Goal: Task Accomplishment & Management: Manage account settings

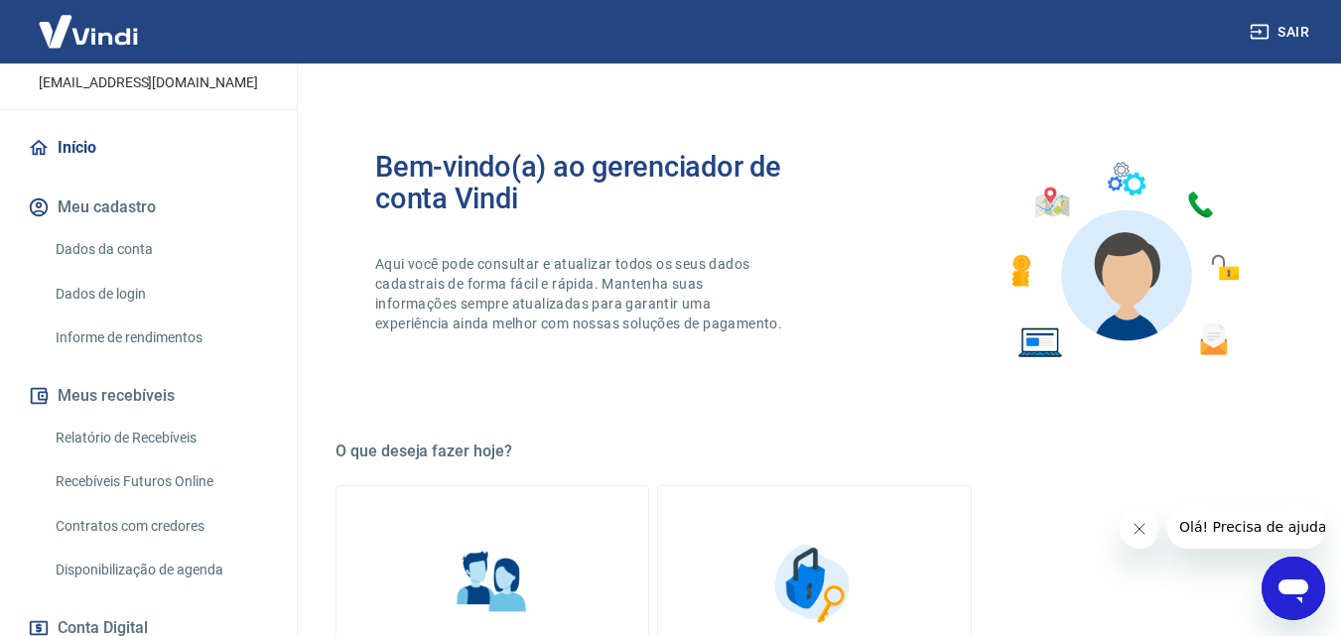
scroll to position [298, 0]
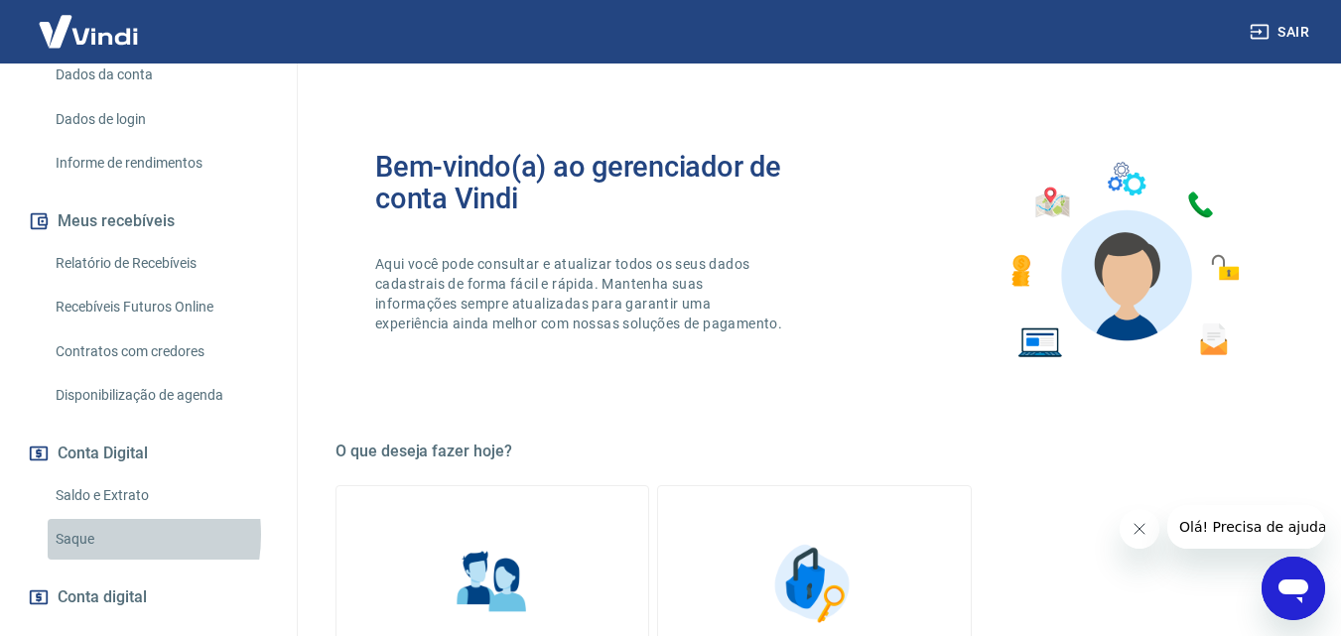
click at [85, 556] on link "Saque" at bounding box center [160, 539] width 225 height 41
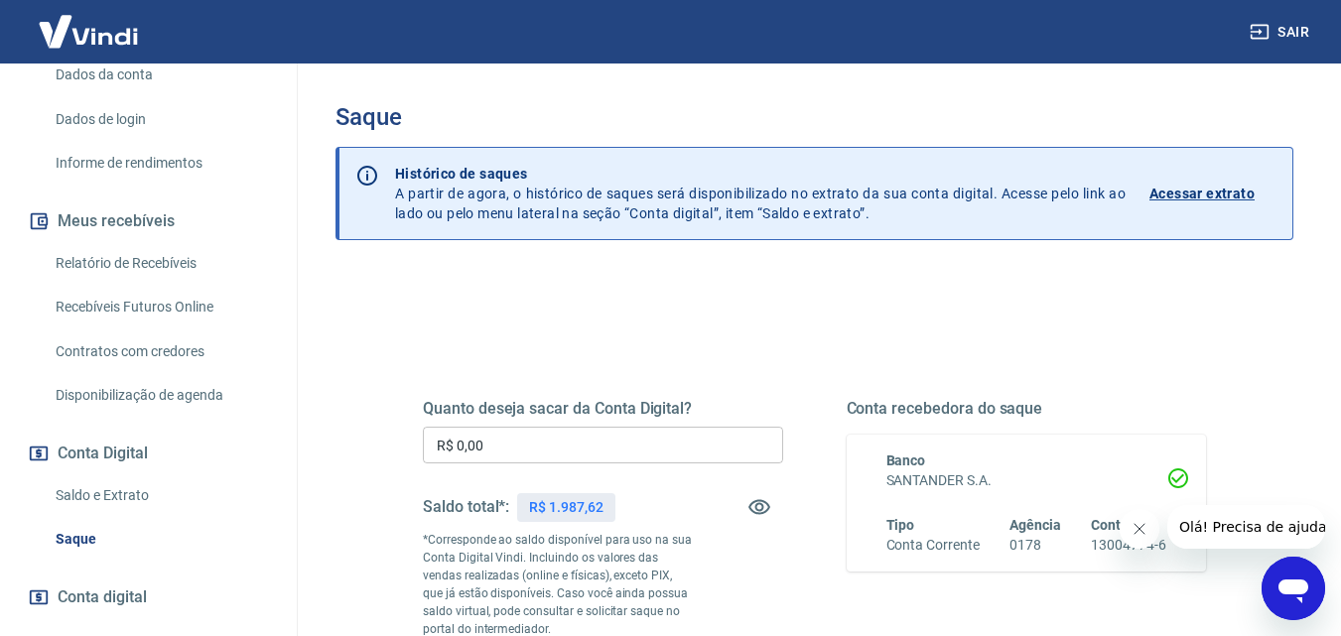
click at [532, 452] on input "R$ 0,00" at bounding box center [603, 445] width 360 height 37
click at [573, 443] on input "R$ 0,00" at bounding box center [603, 445] width 360 height 37
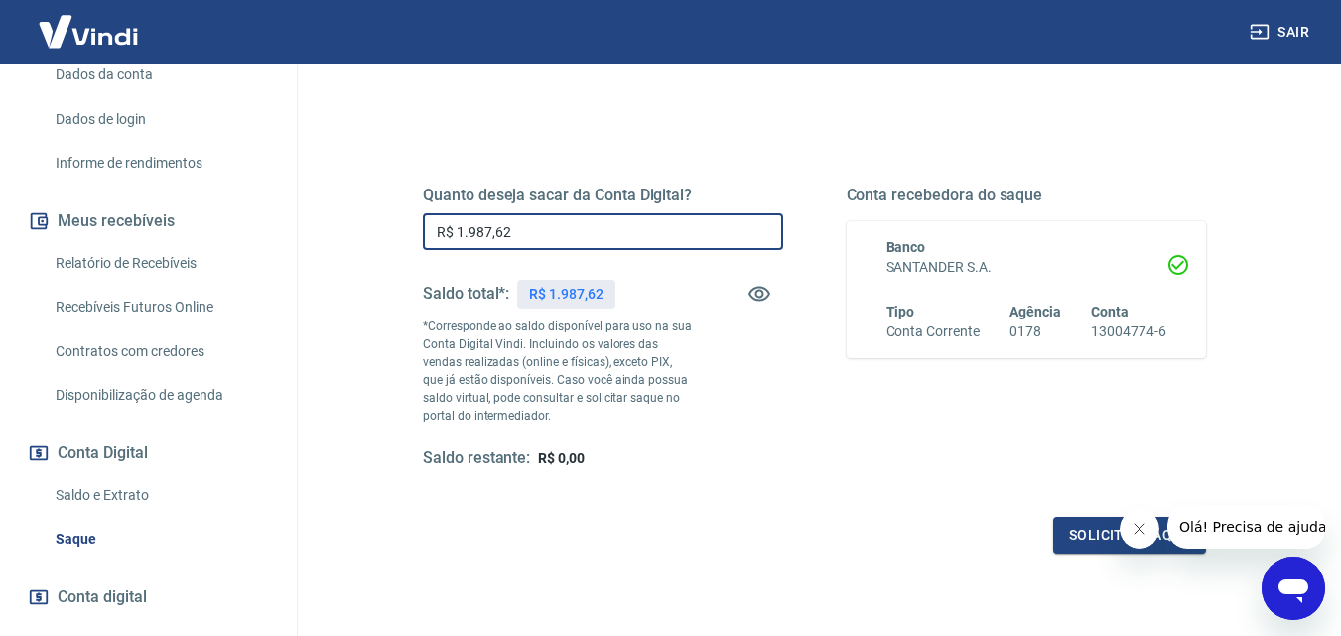
scroll to position [363, 0]
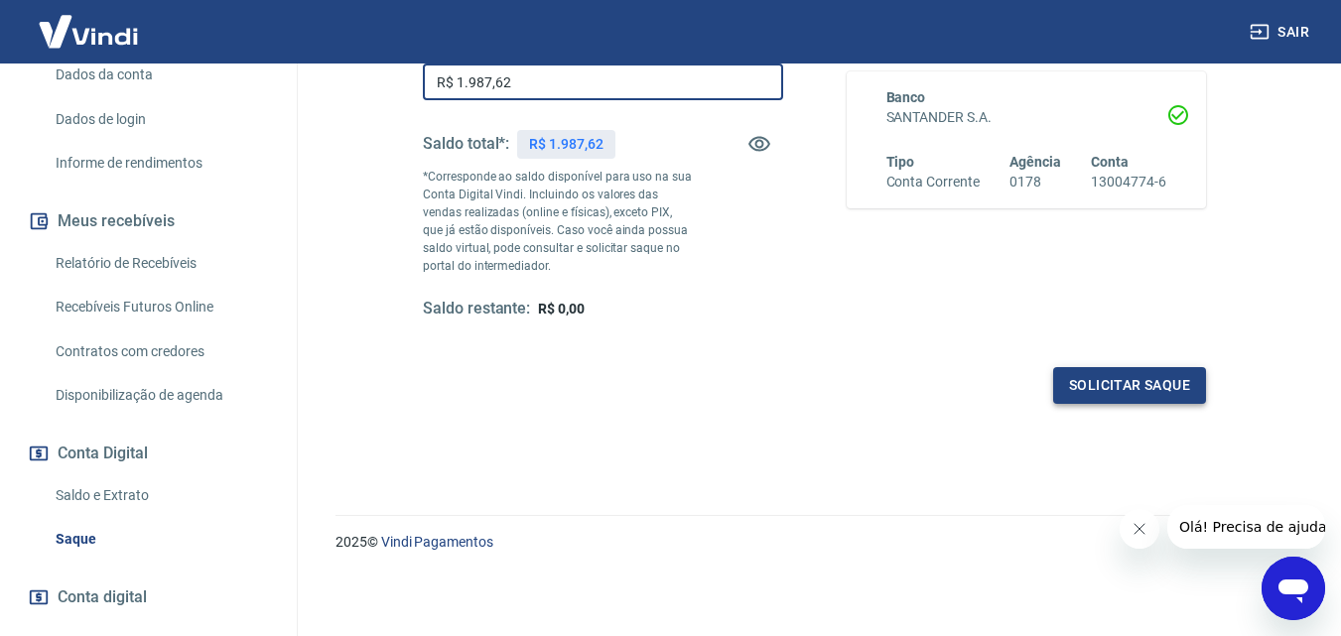
type input "R$ 1.987,62"
click at [1098, 398] on button "Solicitar saque" at bounding box center [1129, 385] width 153 height 37
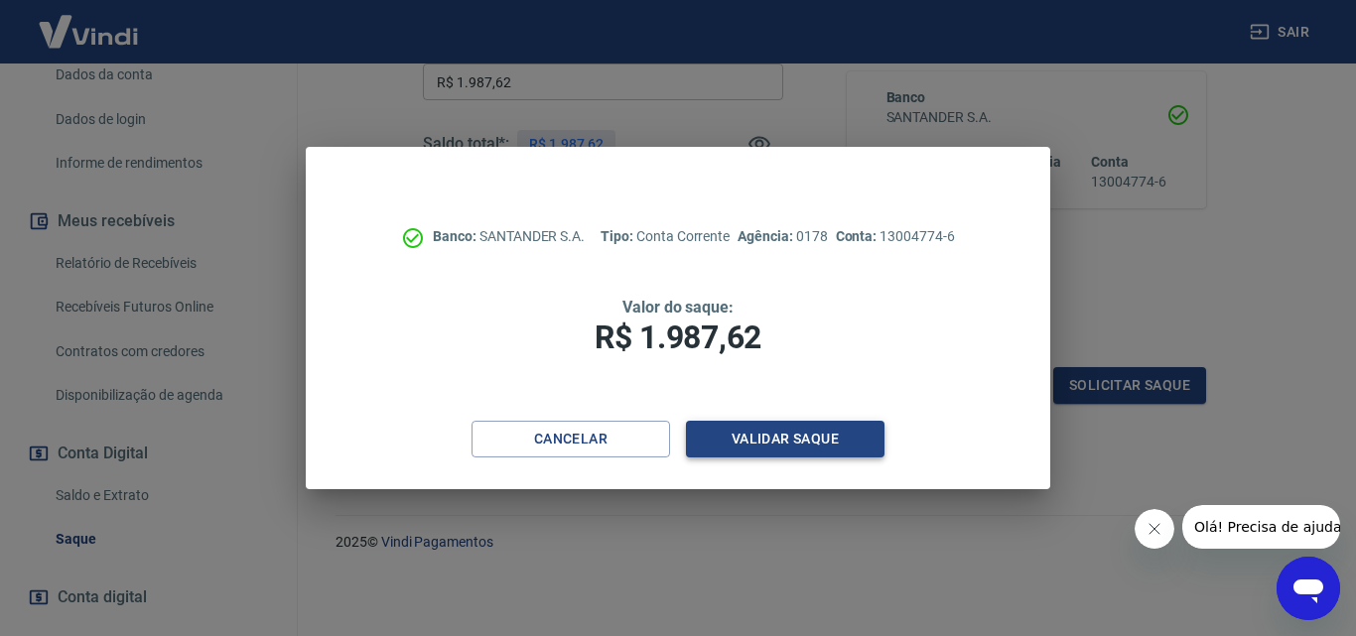
click at [748, 443] on button "Validar saque" at bounding box center [785, 439] width 198 height 37
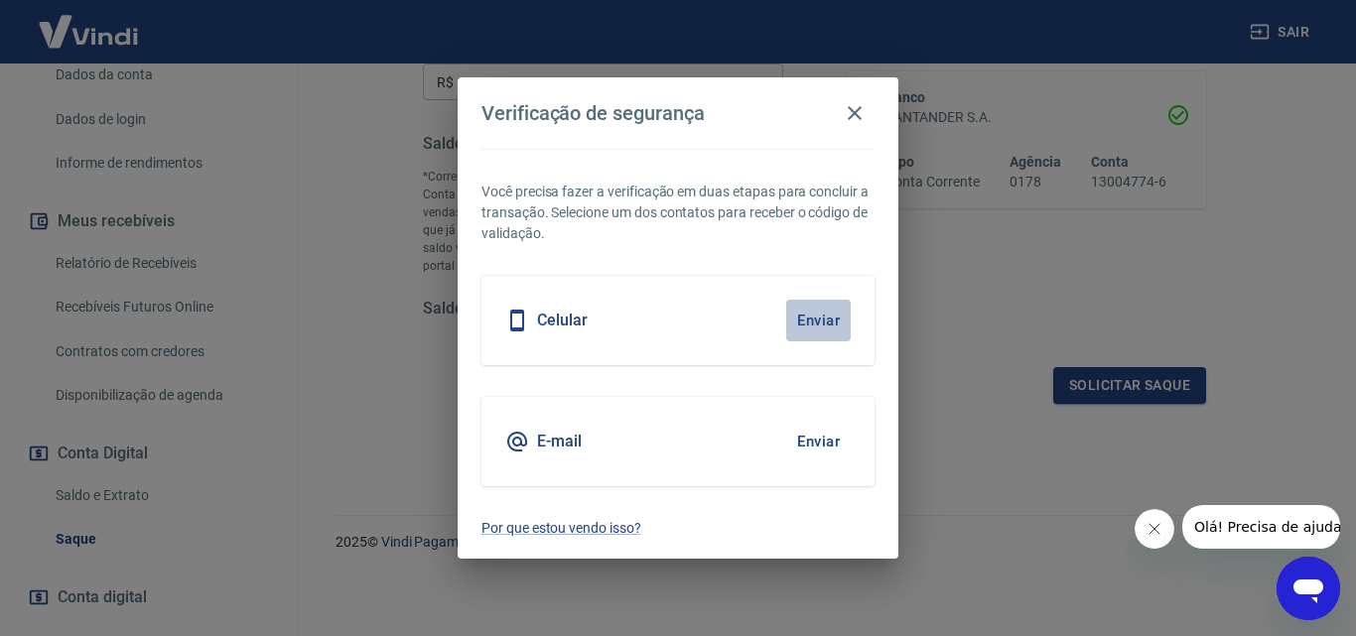
click at [817, 315] on button "Enviar" at bounding box center [818, 321] width 65 height 42
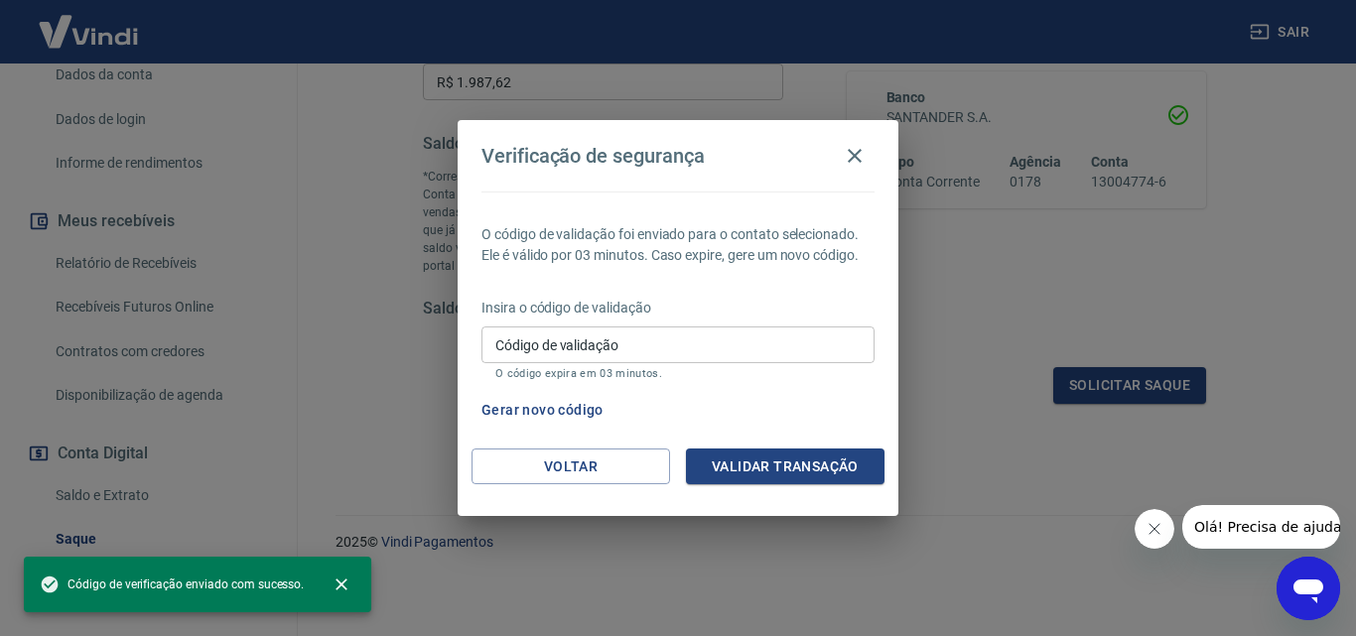
click at [801, 342] on input "Código de validação" at bounding box center [677, 344] width 393 height 37
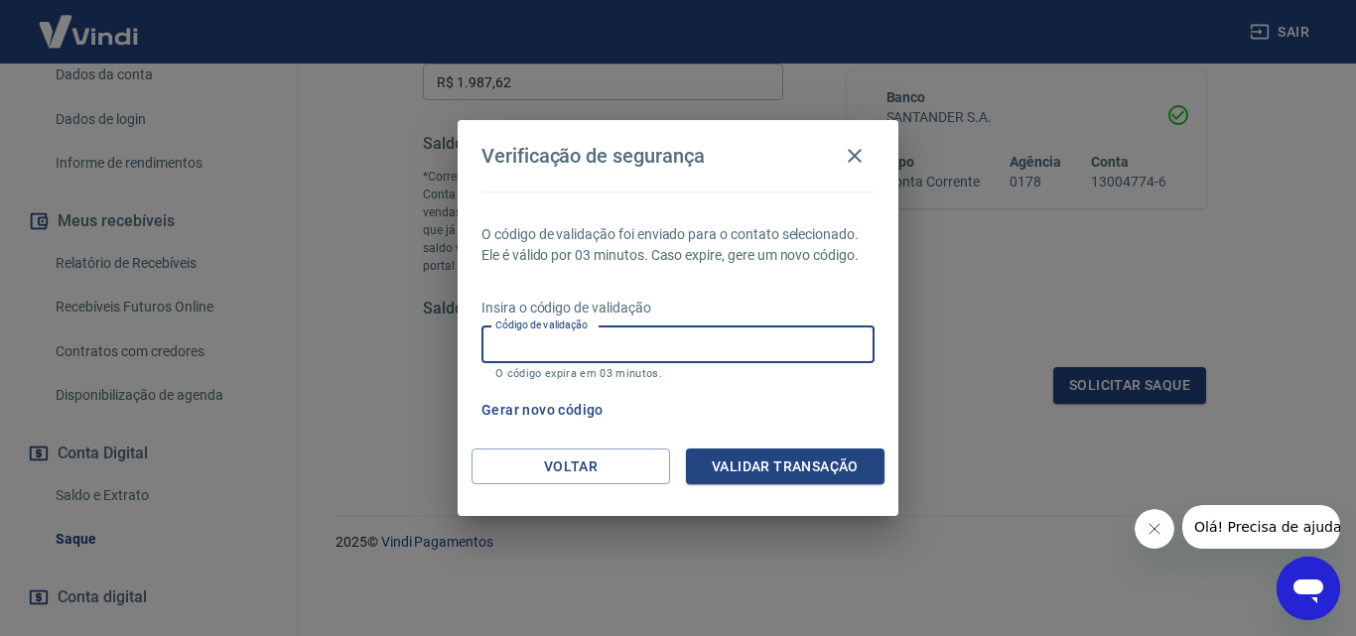
click at [618, 355] on input "Código de validação" at bounding box center [677, 344] width 393 height 37
click at [1003, 315] on div "Verificação de segurança O código de validação foi enviado para o contato selec…" at bounding box center [678, 318] width 1356 height 636
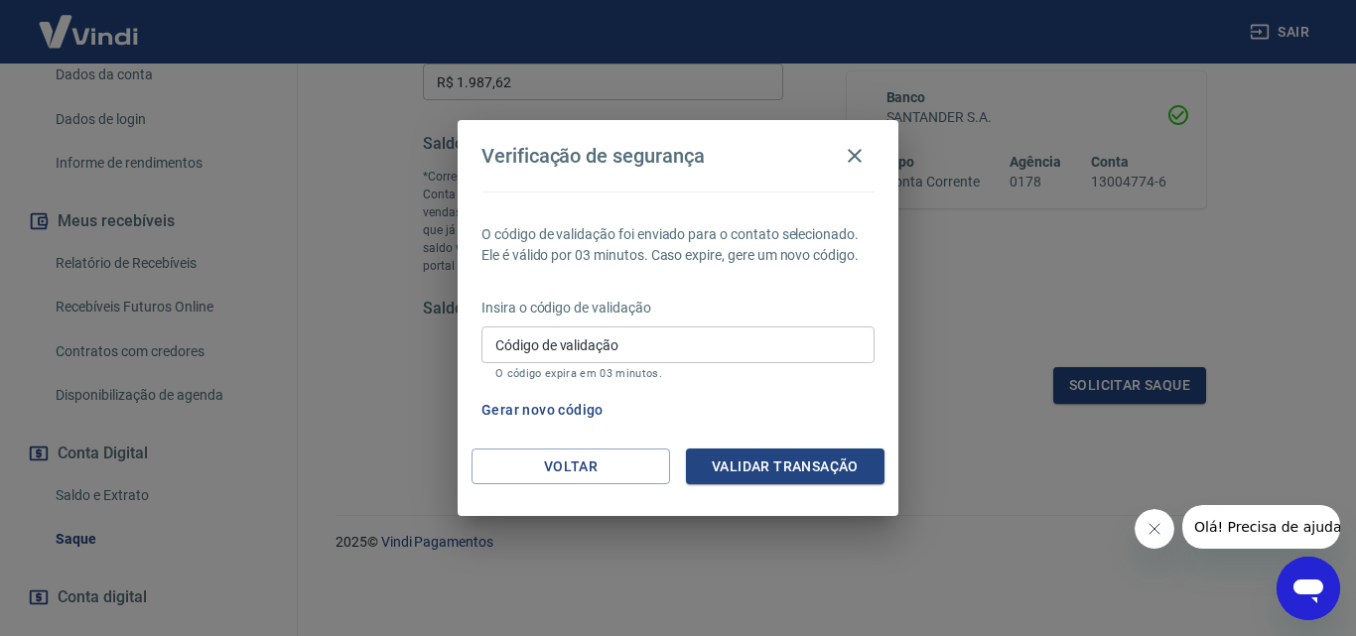
click at [738, 347] on input "Código de validação" at bounding box center [677, 344] width 393 height 37
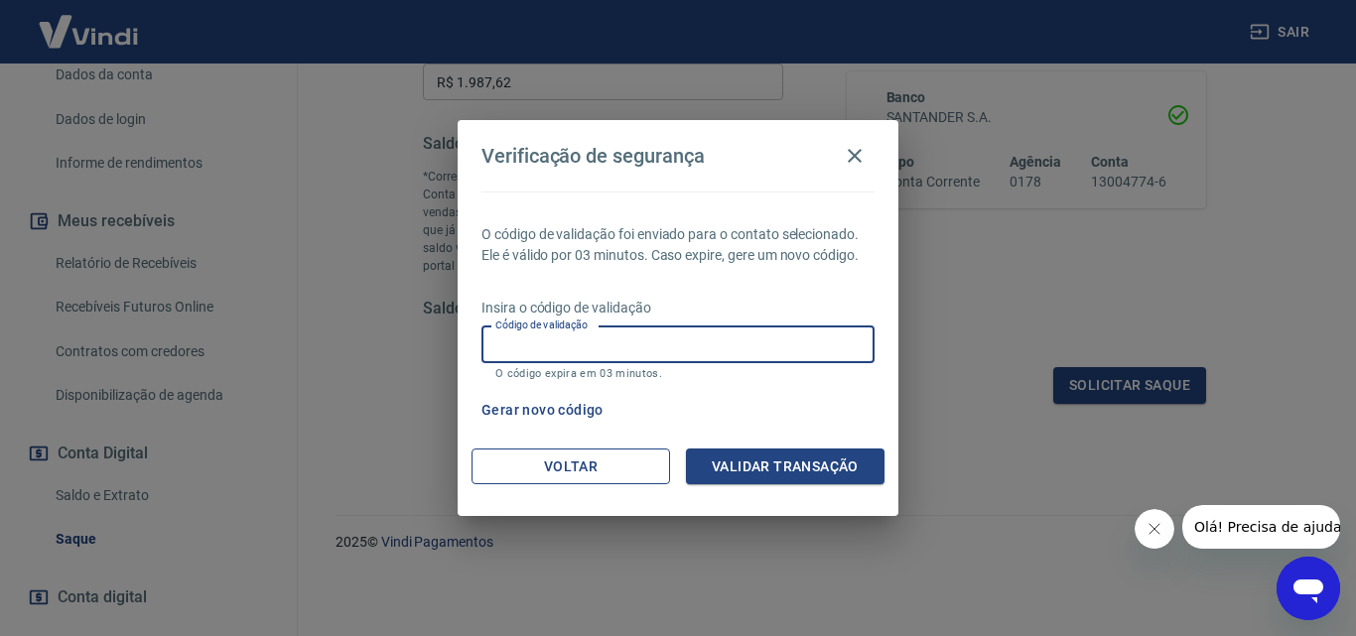
click at [607, 463] on button "Voltar" at bounding box center [570, 467] width 198 height 37
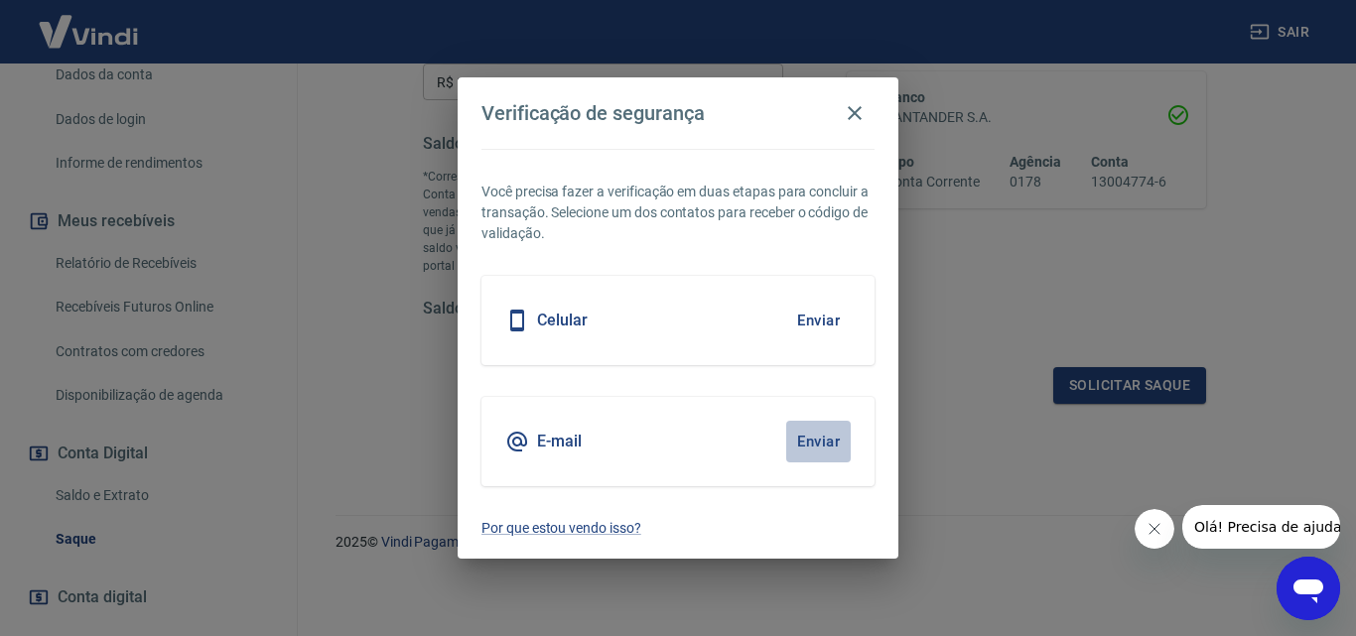
click at [832, 433] on button "Enviar" at bounding box center [818, 442] width 65 height 42
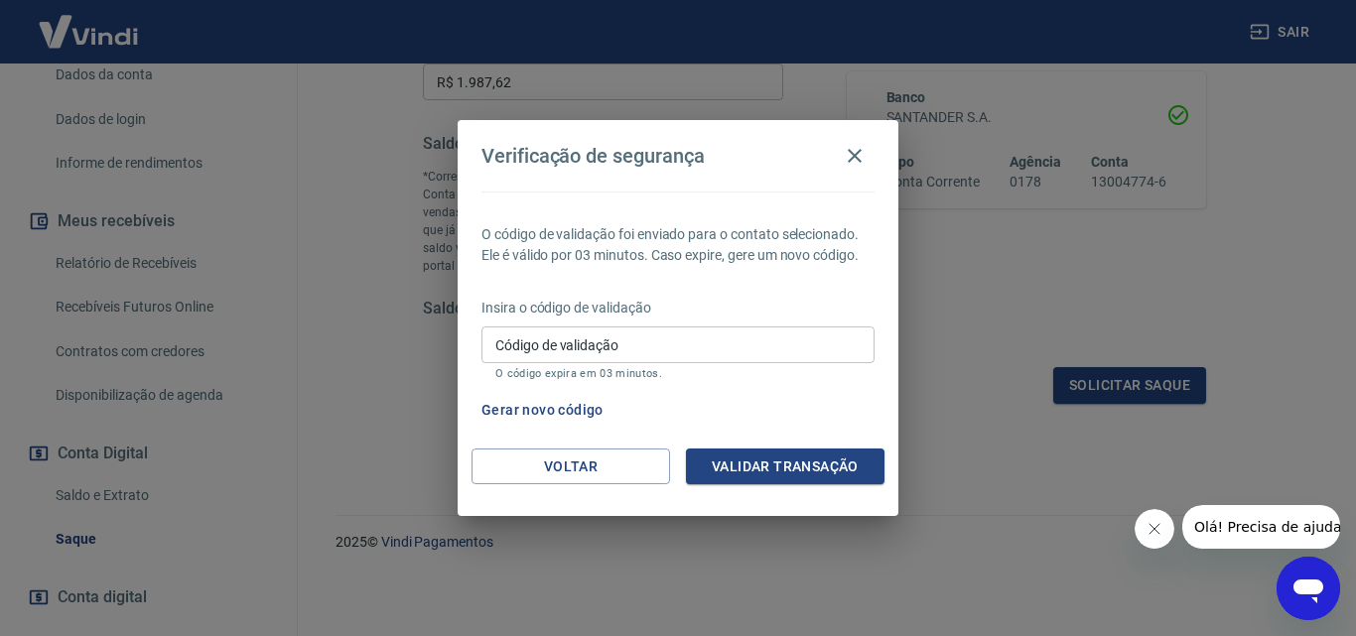
click at [789, 339] on input "Código de validação" at bounding box center [677, 344] width 393 height 37
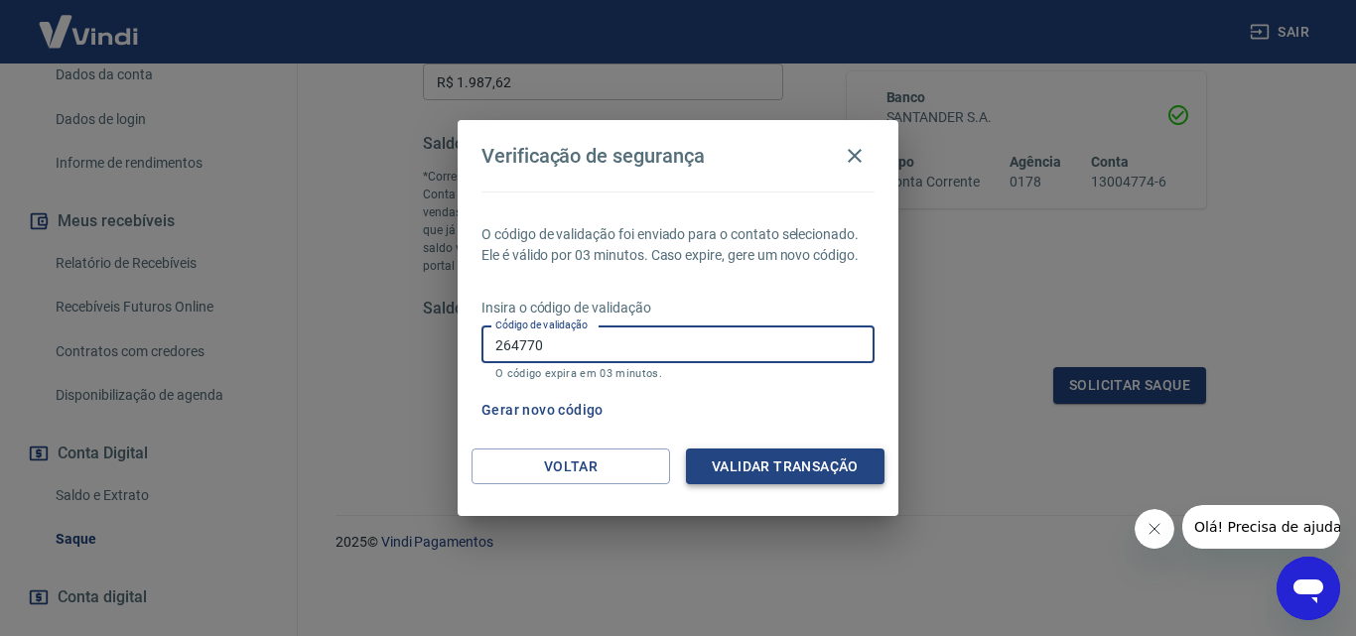
type input "264770"
click at [783, 456] on button "Validar transação" at bounding box center [785, 467] width 198 height 37
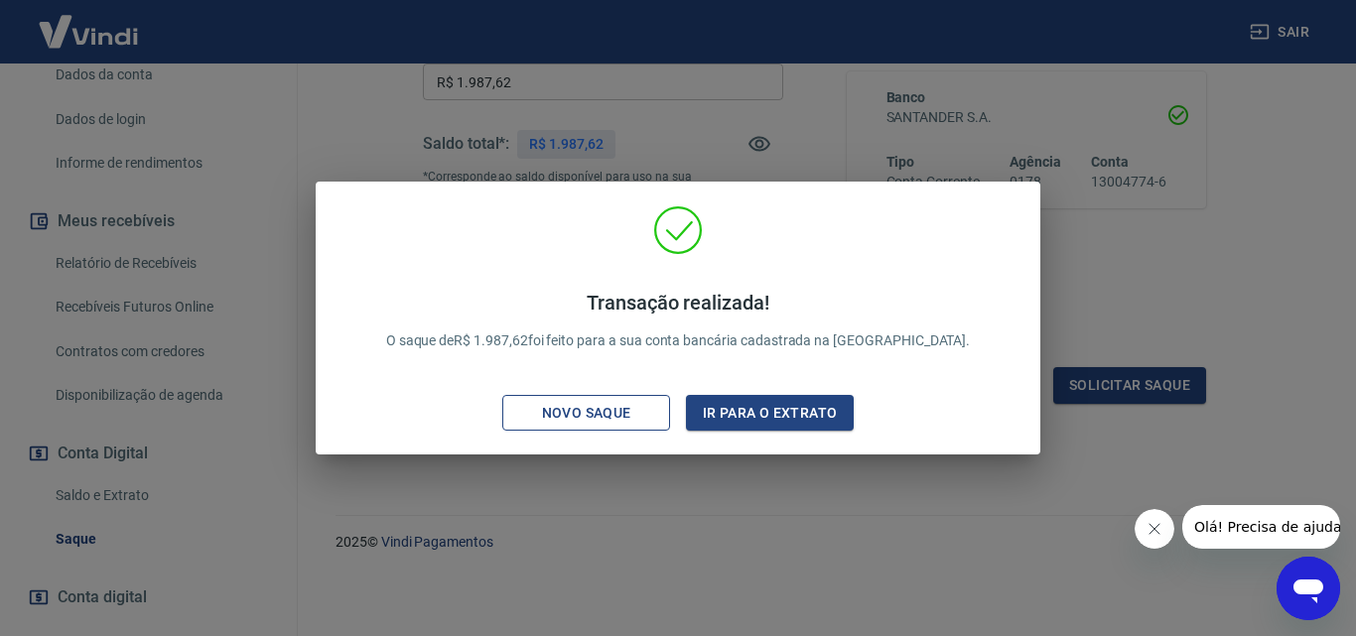
click at [572, 407] on div "Novo saque" at bounding box center [586, 413] width 137 height 25
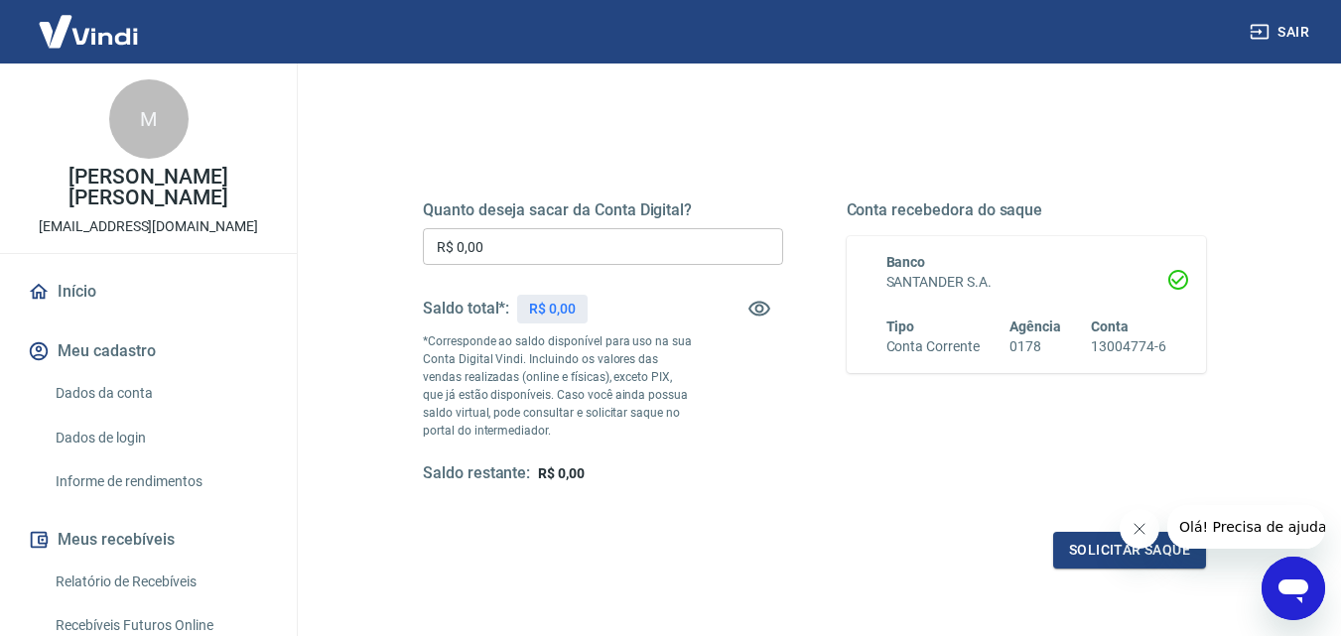
scroll to position [397, 0]
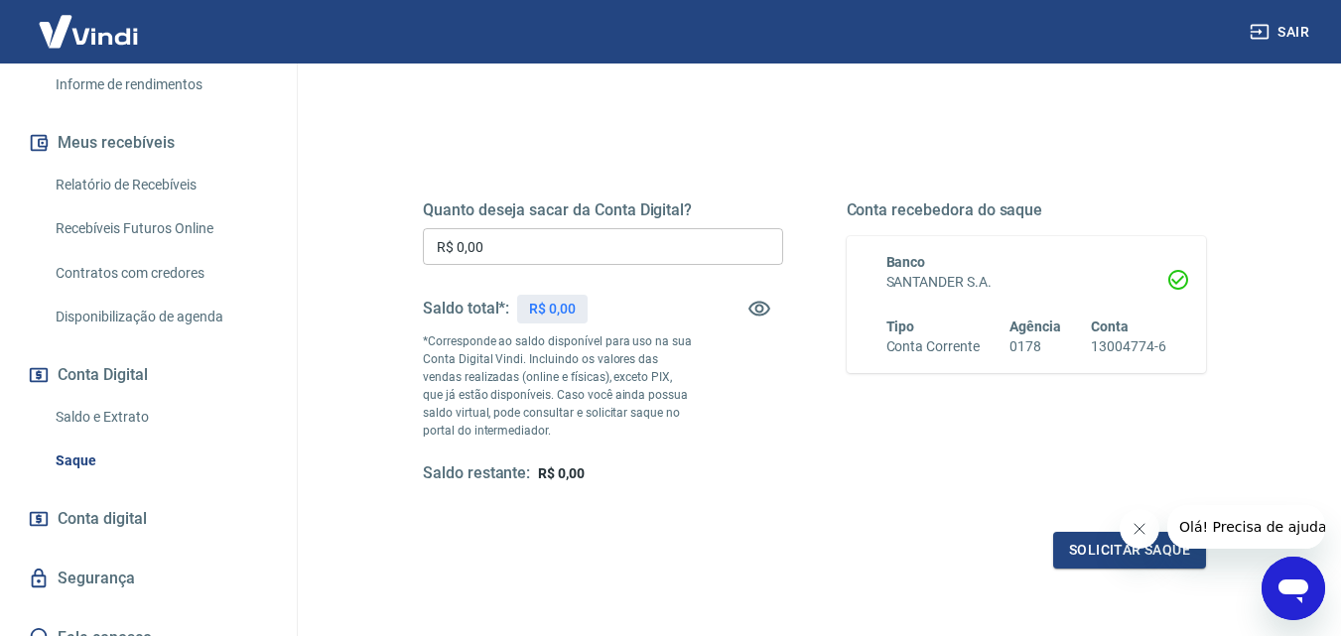
click at [131, 414] on link "Saldo e Extrato" at bounding box center [160, 417] width 225 height 41
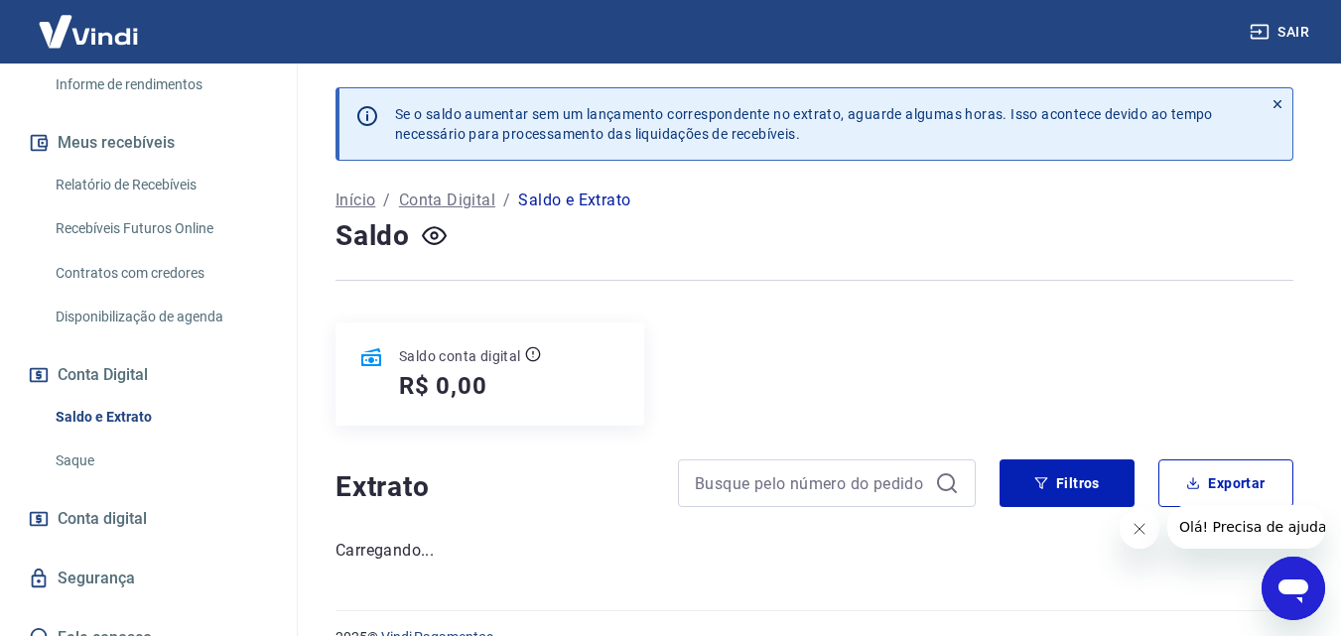
click at [115, 456] on link "Saque" at bounding box center [160, 461] width 225 height 41
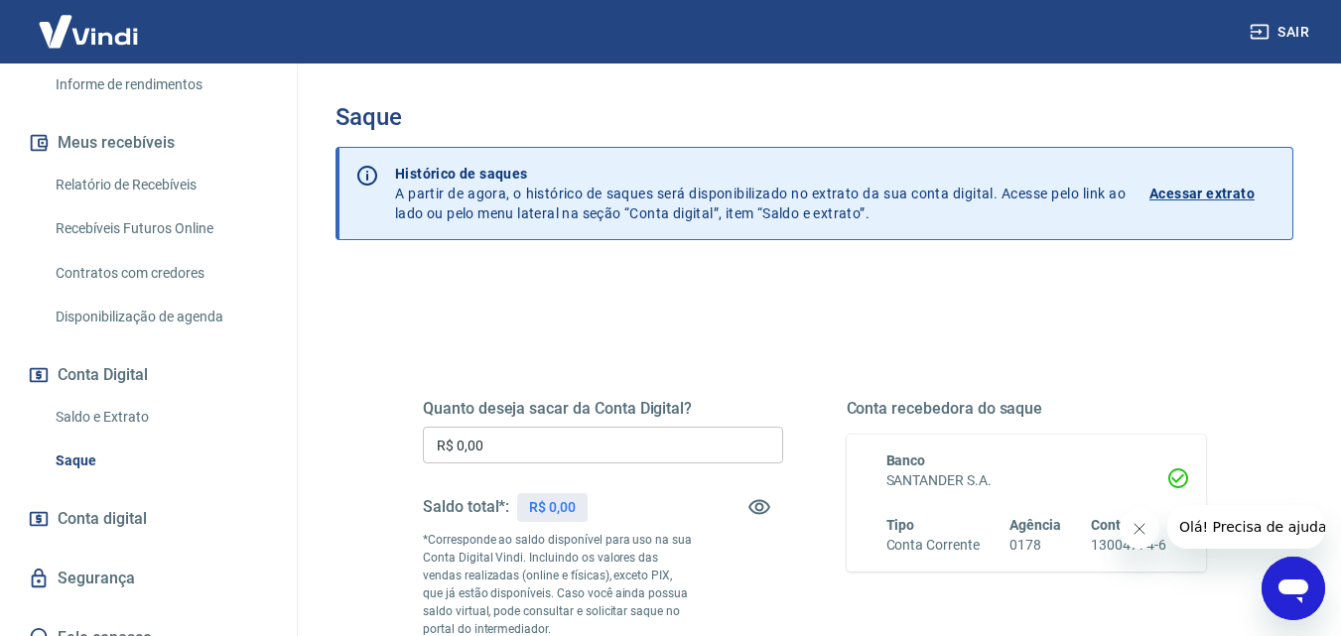
click at [90, 420] on link "Saldo e Extrato" at bounding box center [160, 417] width 225 height 41
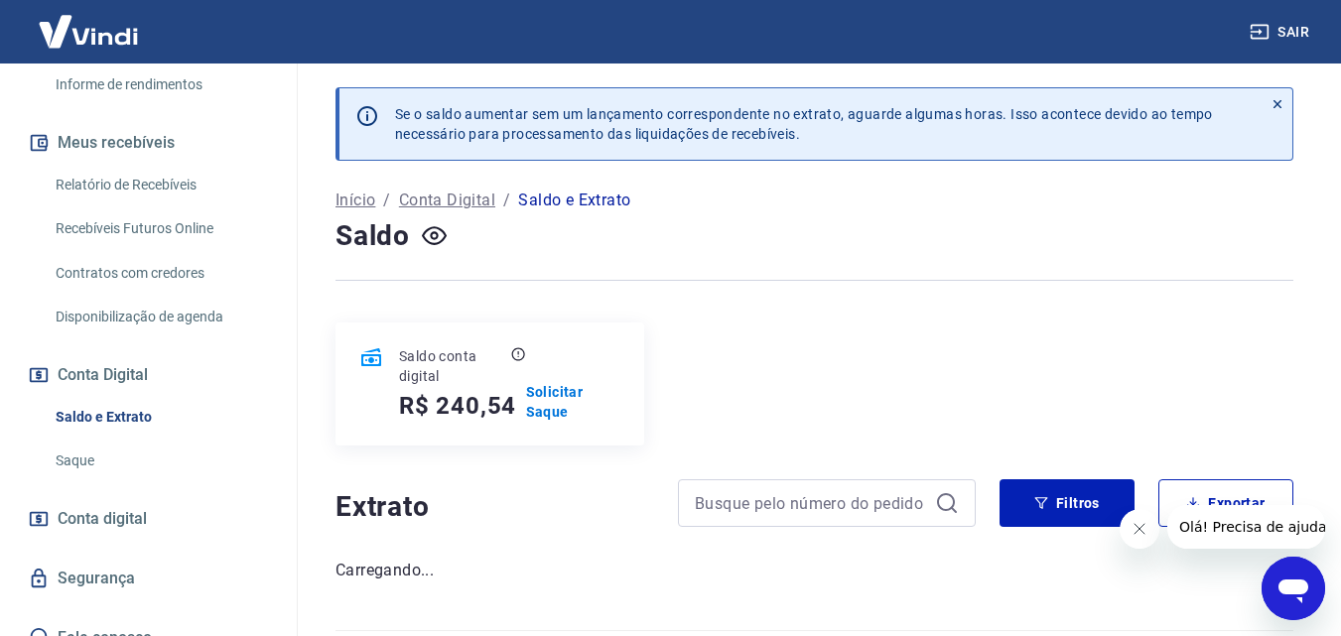
click at [93, 452] on link "Saque" at bounding box center [160, 461] width 225 height 41
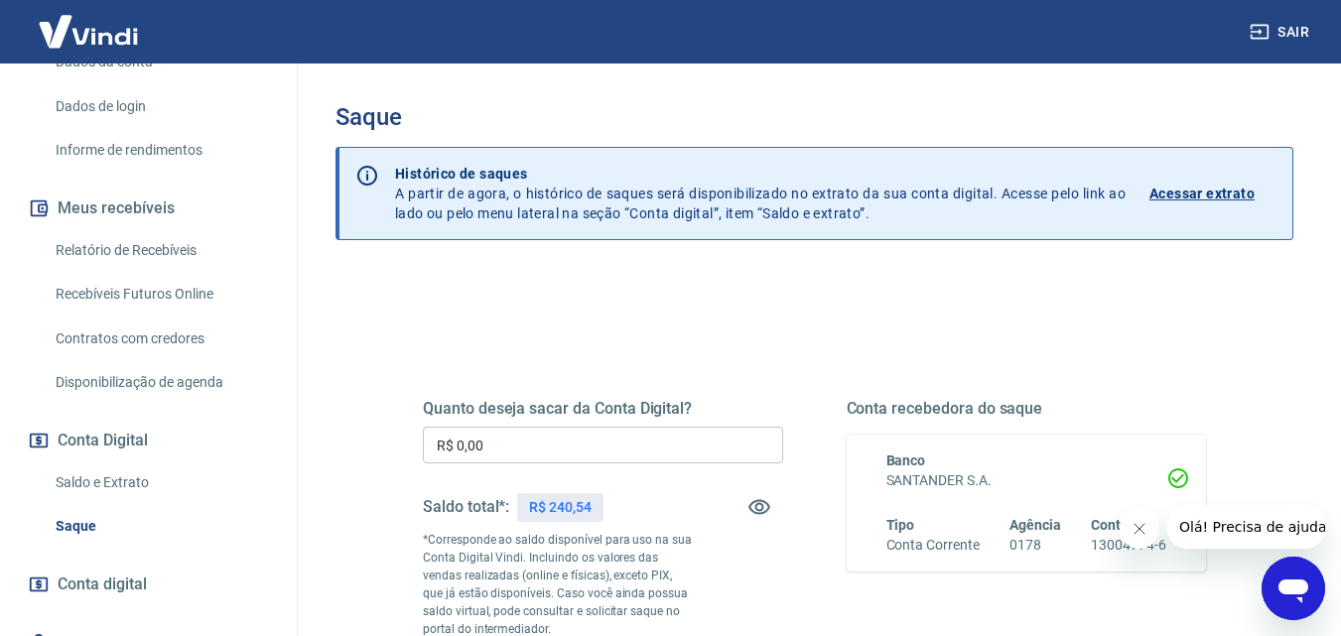
scroll to position [397, 0]
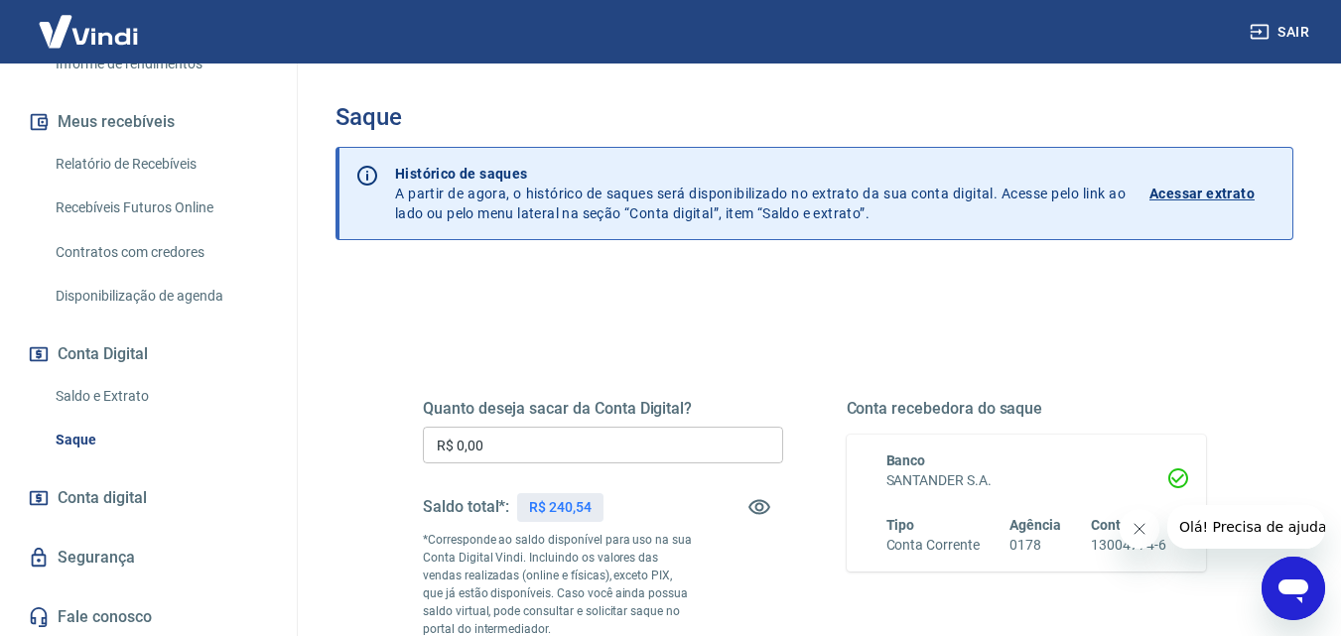
click at [135, 399] on link "Saldo e Extrato" at bounding box center [160, 396] width 225 height 41
click at [128, 412] on link "Saldo e Extrato" at bounding box center [160, 396] width 225 height 41
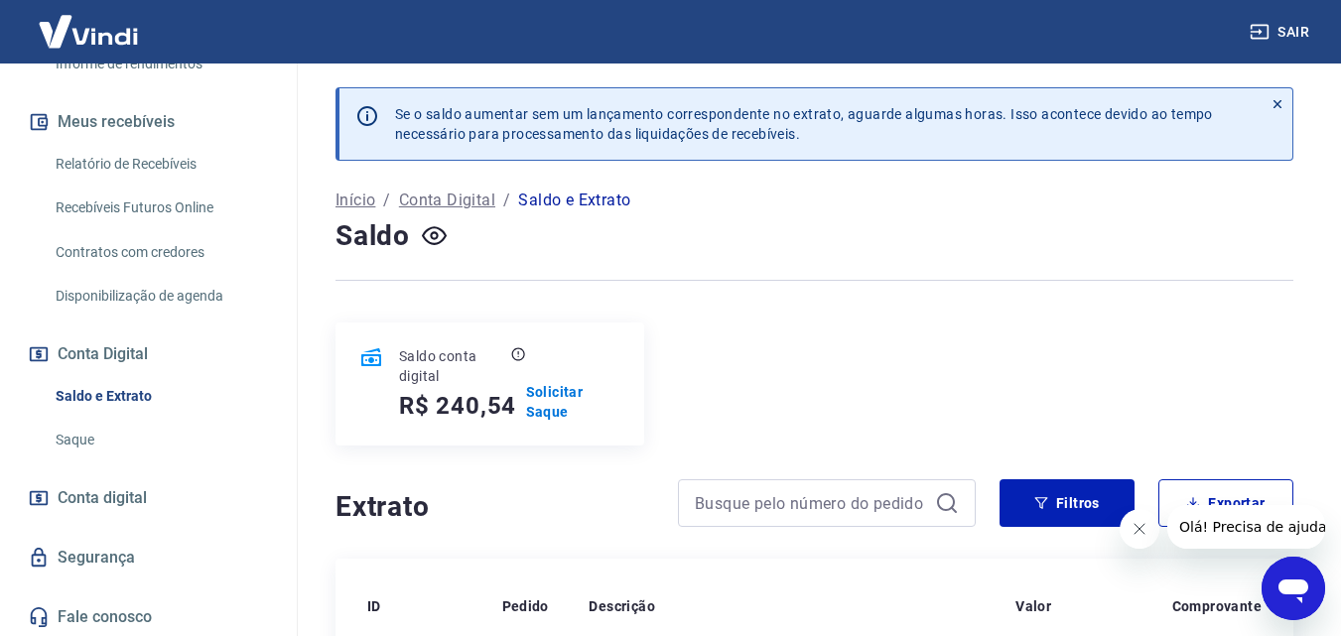
click at [114, 460] on link "Saque" at bounding box center [160, 440] width 225 height 41
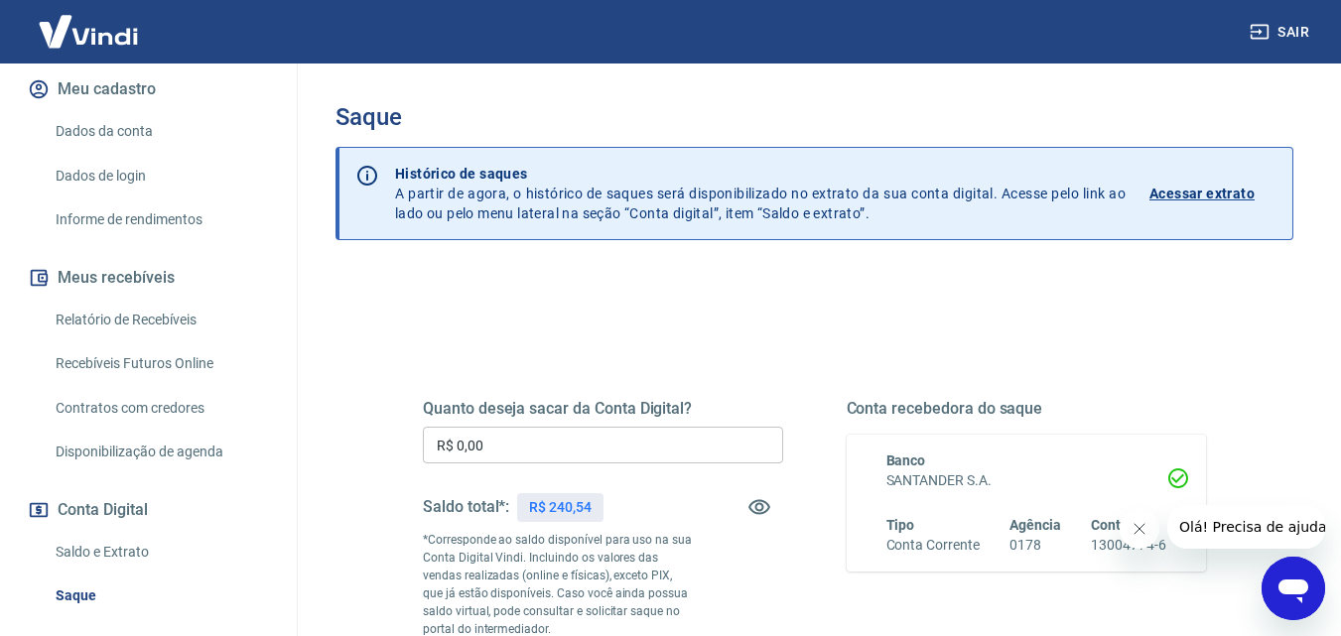
scroll to position [298, 0]
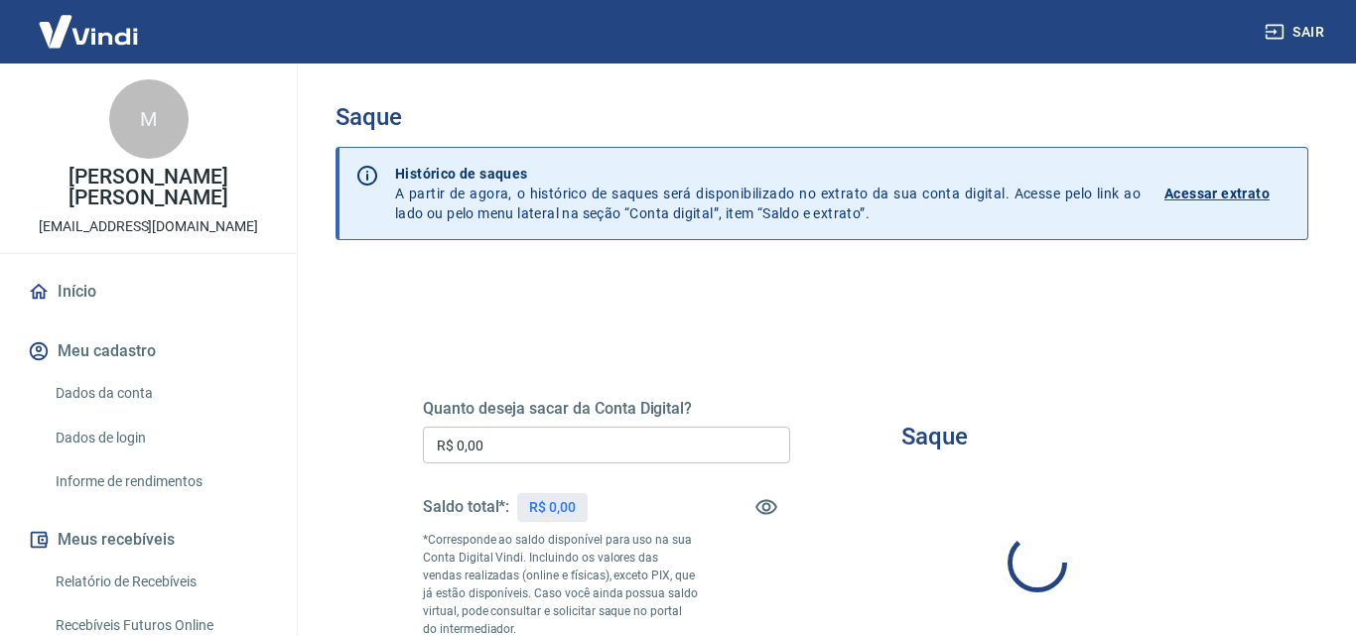
type input "R$ 0,00"
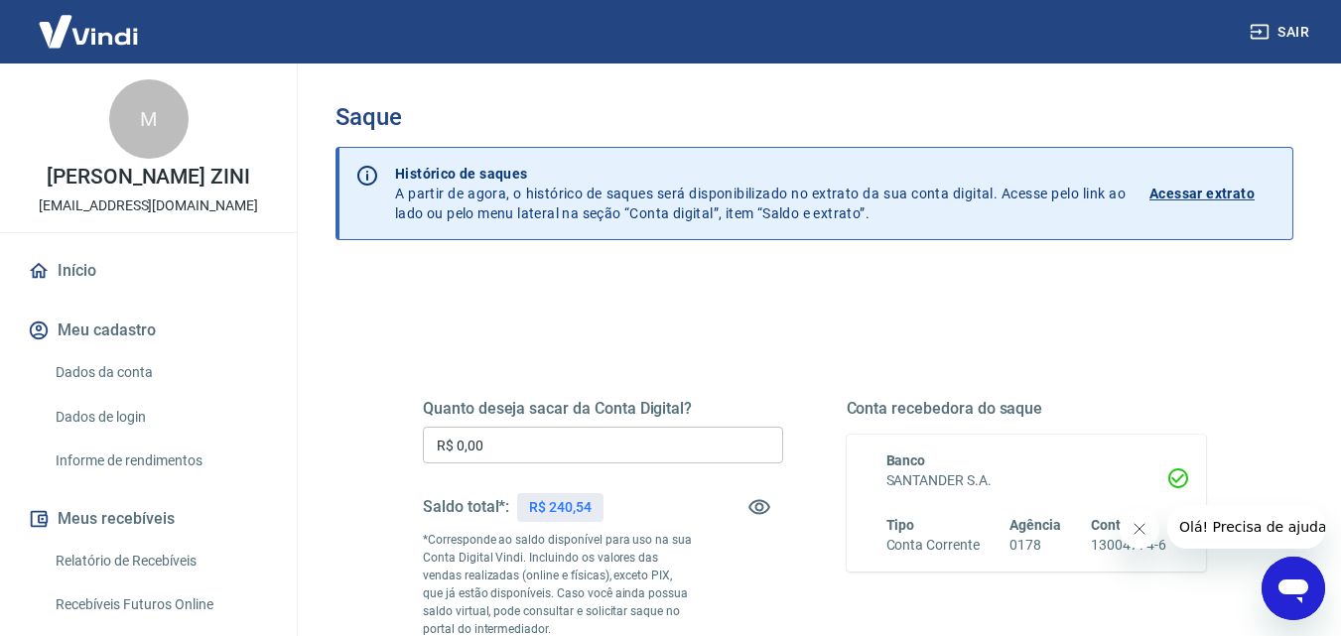
click at [527, 321] on div "Quanto deseja sacar da Conta Digital? R$ 0,00 ​ Saldo total*: R$ 240,54 *Corres…" at bounding box center [814, 551] width 831 height 479
click at [594, 328] on div "Quanto deseja sacar da Conta Digital? R$ 0,00 ​ Saldo total*: R$ 240,54 *Corres…" at bounding box center [814, 551] width 831 height 479
